Goal: Find specific page/section: Locate item on page

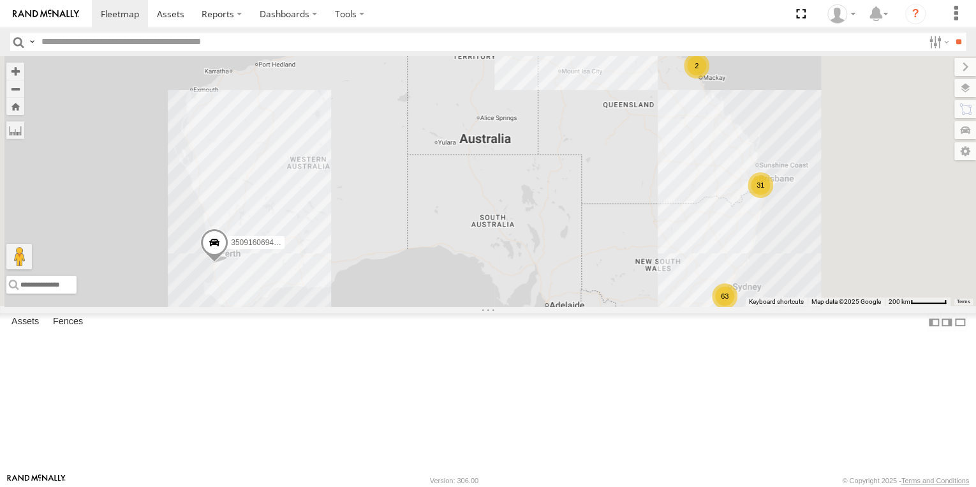
click at [69, 41] on input "text" at bounding box center [479, 42] width 887 height 18
paste input "**********"
type input "**********"
click at [951, 33] on input "**" at bounding box center [958, 42] width 15 height 18
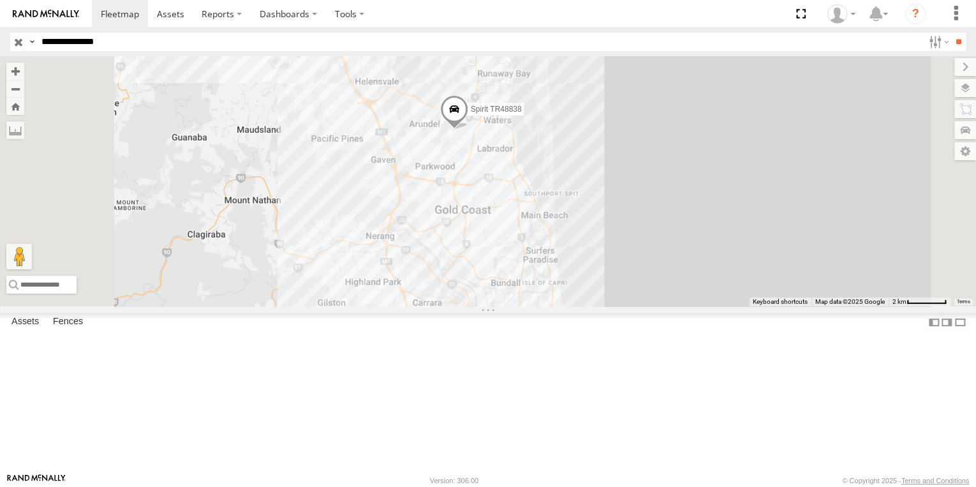
click at [658, 137] on div "Spirit TR48838" at bounding box center [488, 181] width 976 height 250
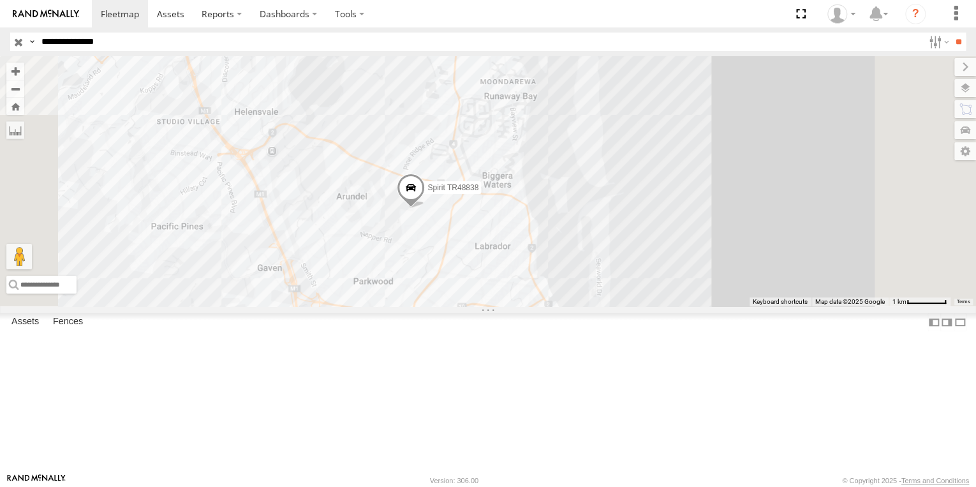
click at [639, 47] on div "Short Marine - Runaway [GEOGRAPHIC_DATA] 5" at bounding box center [501, 10] width 275 height 73
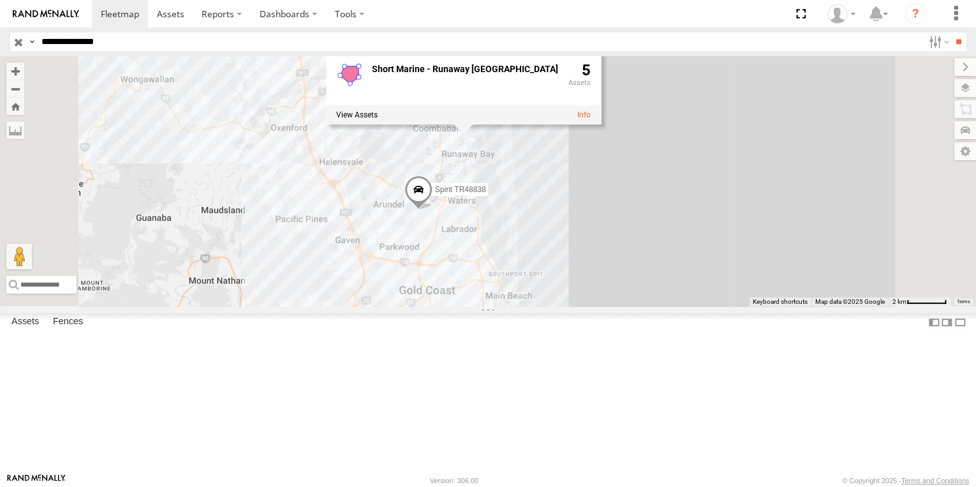
click at [637, 234] on div "Spirit TR48838 Short Marine - Runaway [GEOGRAPHIC_DATA] 5" at bounding box center [488, 181] width 976 height 250
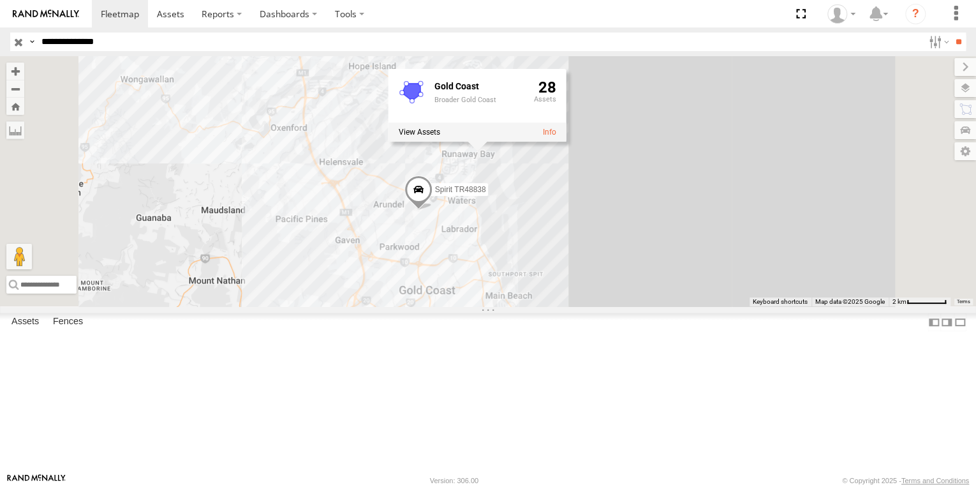
click at [432, 210] on span at bounding box center [418, 192] width 28 height 34
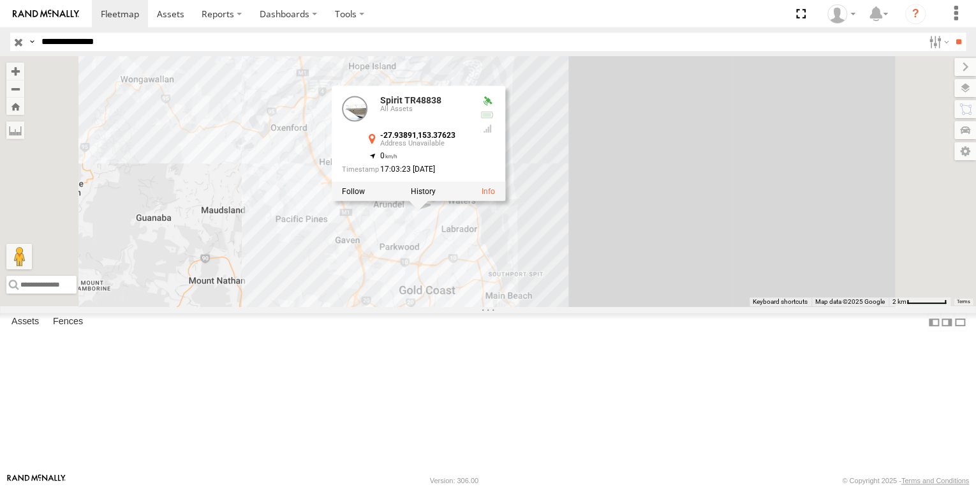
click at [0, 0] on div "All Assets" at bounding box center [0, 0] width 0 height 0
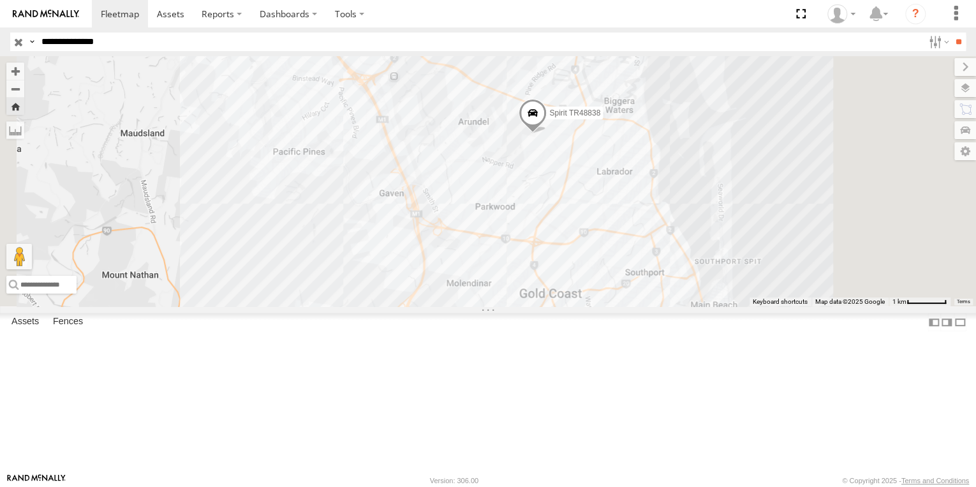
click at [789, 66] on div "Spirit TR48838" at bounding box center [488, 181] width 976 height 250
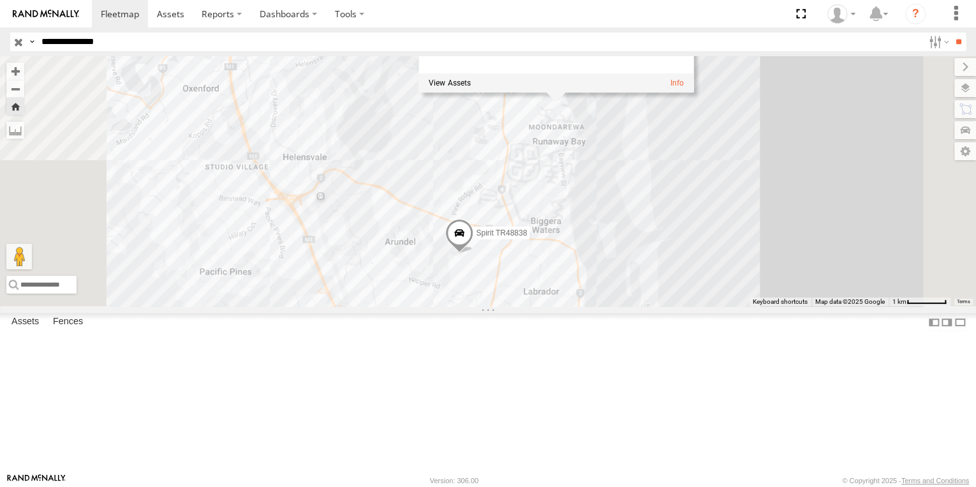
drag, startPoint x: 777, startPoint y: 123, endPoint x: 729, endPoint y: 264, distance: 149.1
click at [729, 264] on div "Spirit TR48838 Short Marine - Runaway [GEOGRAPHIC_DATA] 5" at bounding box center [488, 181] width 976 height 250
click at [693, 92] on div "Short Marine - Runaway [GEOGRAPHIC_DATA] 5" at bounding box center [555, 56] width 275 height 73
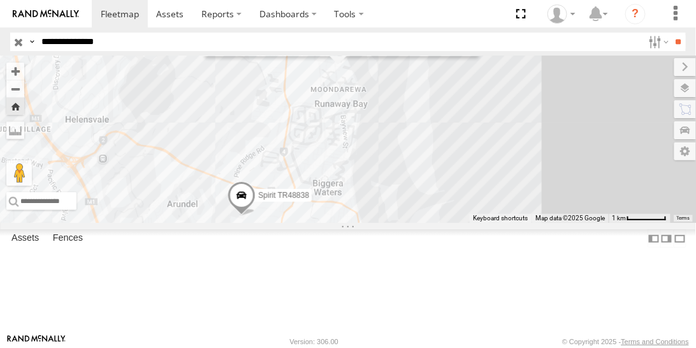
drag, startPoint x: 399, startPoint y: 161, endPoint x: 381, endPoint y: 161, distance: 17.9
click at [381, 161] on div "Spirit TR48838 Short Marine - Runaway [GEOGRAPHIC_DATA] 5" at bounding box center [348, 139] width 696 height 166
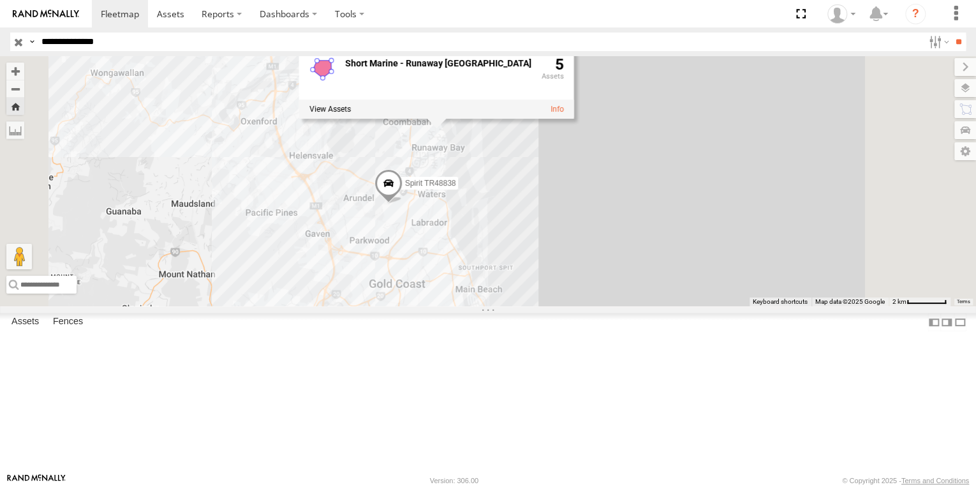
click at [631, 227] on div "Spirit TR48838 Short Marine - Runaway [GEOGRAPHIC_DATA] 5" at bounding box center [488, 181] width 976 height 250
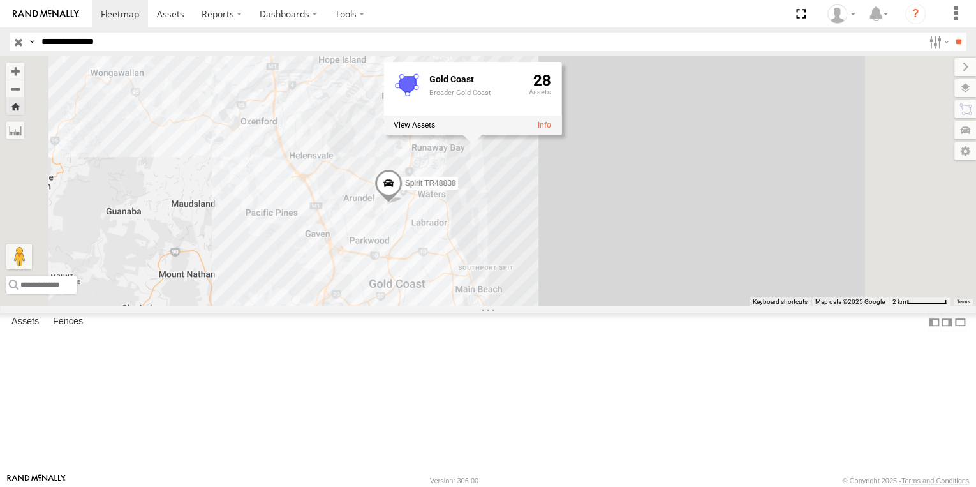
click at [636, 268] on div "Spirit TR48838 Gold Coast [GEOGRAPHIC_DATA] 28" at bounding box center [488, 181] width 976 height 250
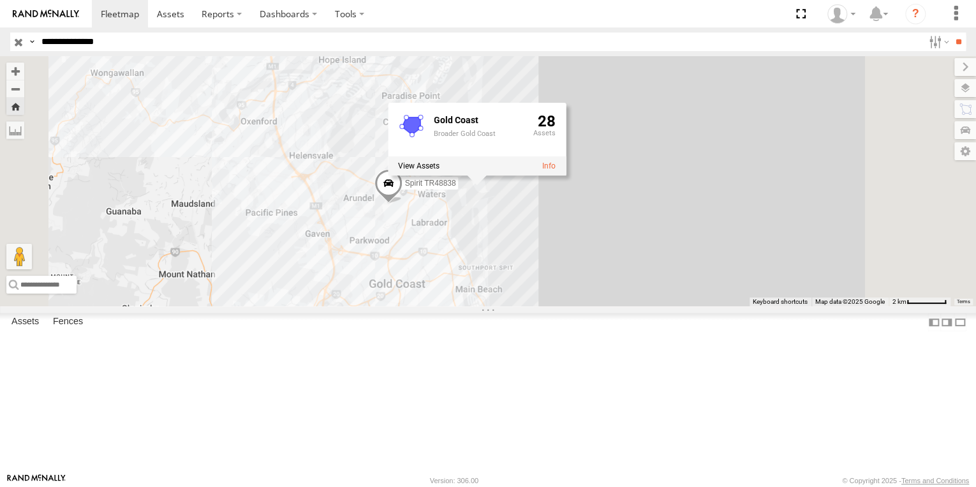
click at [596, 164] on div "Spirit TR48838 Gold Coast [GEOGRAPHIC_DATA] 28" at bounding box center [488, 181] width 976 height 250
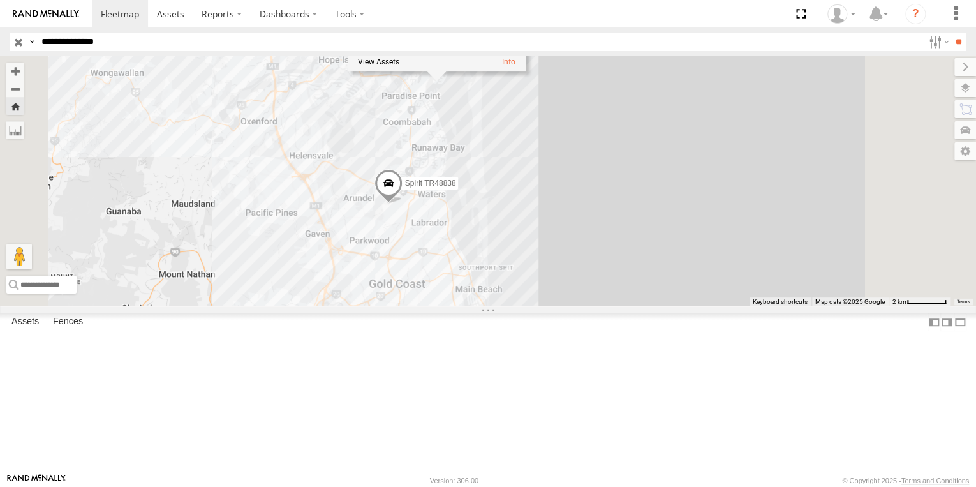
click at [594, 211] on div "Spirit TR48838 Gold Coast [GEOGRAPHIC_DATA] 28" at bounding box center [488, 181] width 976 height 250
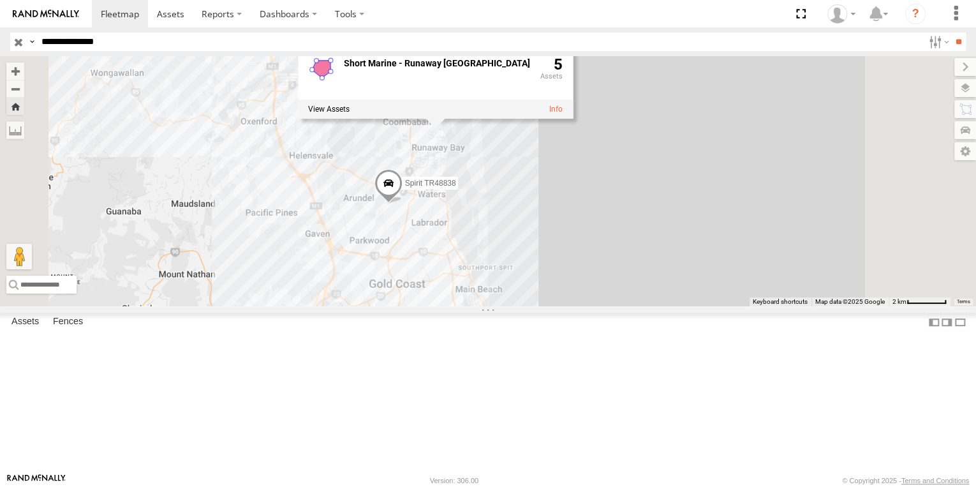
click at [456, 188] on span "Spirit TR48838" at bounding box center [430, 183] width 51 height 9
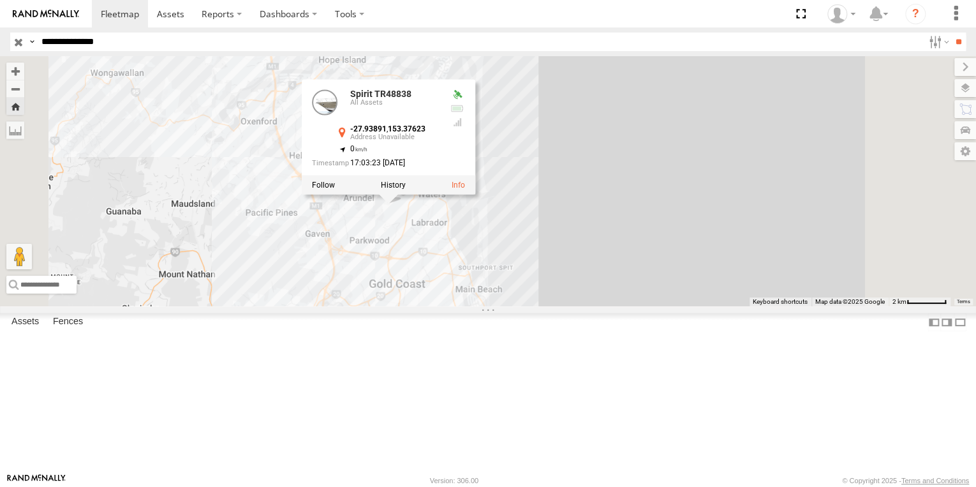
drag, startPoint x: 875, startPoint y: 217, endPoint x: 853, endPoint y: 219, distance: 21.8
click at [875, 217] on div "Spirit TR48838 Spirit TR48838 All Assets -27.93891 , 153.37623 0 17:03:23 [DATE]" at bounding box center [488, 181] width 976 height 250
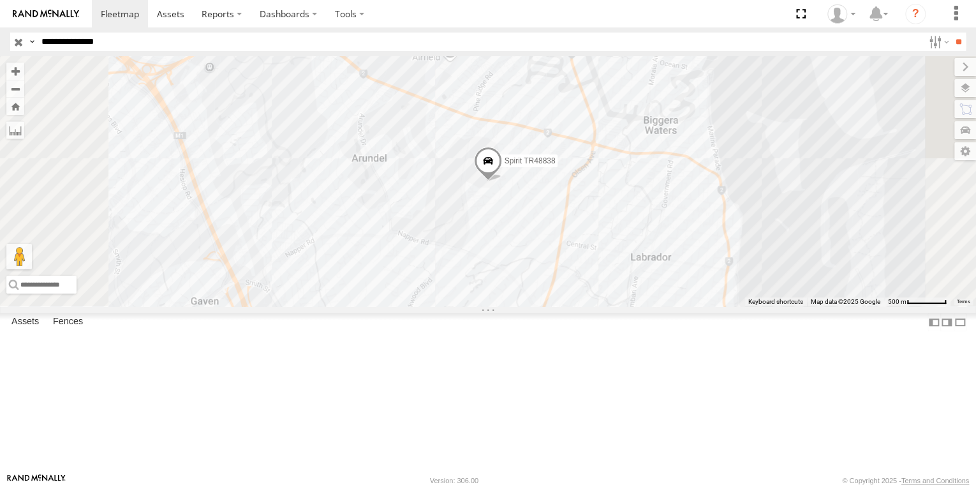
drag, startPoint x: 19, startPoint y: 36, endPoint x: 26, endPoint y: 40, distance: 7.8
click at [19, 36] on input "button" at bounding box center [18, 42] width 17 height 18
